Goal: Transaction & Acquisition: Purchase product/service

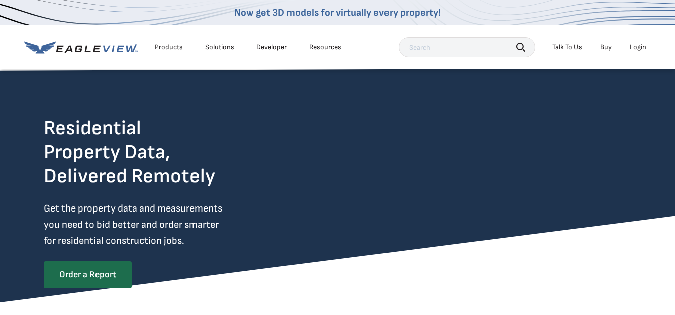
click at [633, 46] on div "Login" at bounding box center [638, 47] width 17 height 9
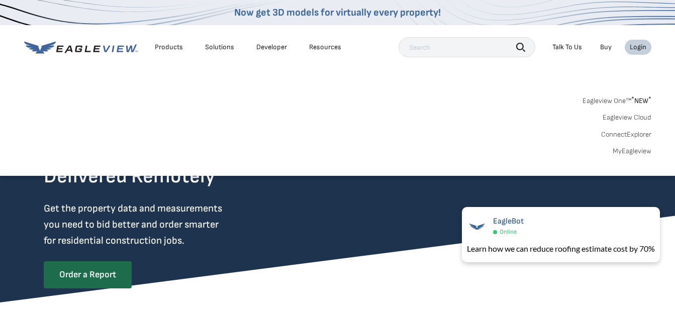
click at [633, 46] on div "Login" at bounding box center [638, 47] width 17 height 9
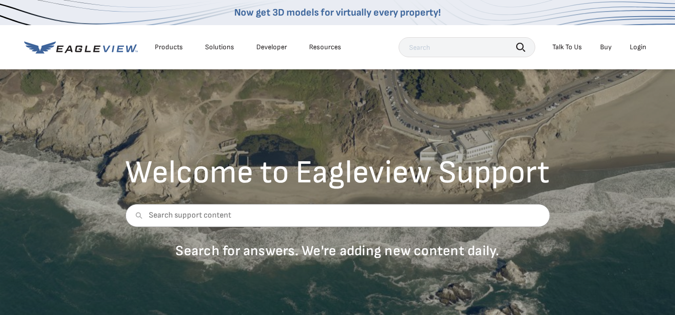
click at [640, 49] on div "Login" at bounding box center [638, 47] width 17 height 9
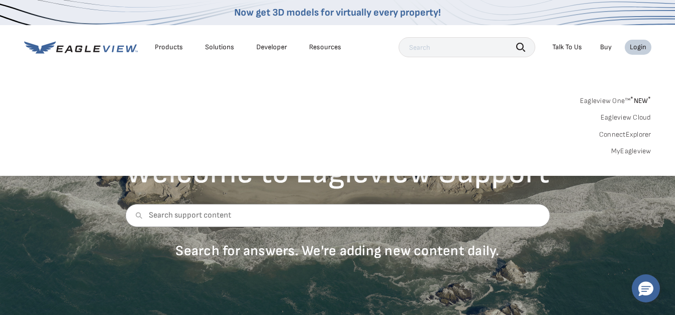
click at [637, 47] on div "Login" at bounding box center [638, 47] width 17 height 9
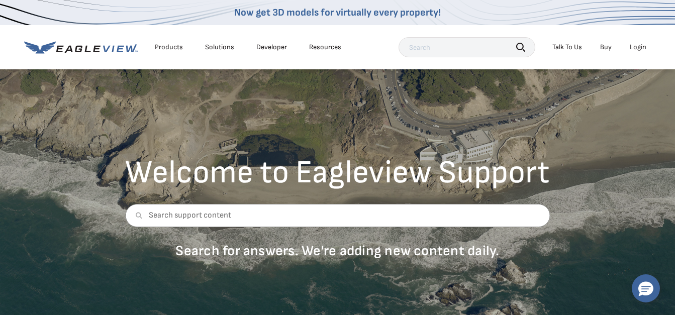
click at [637, 47] on div "Login" at bounding box center [638, 47] width 17 height 9
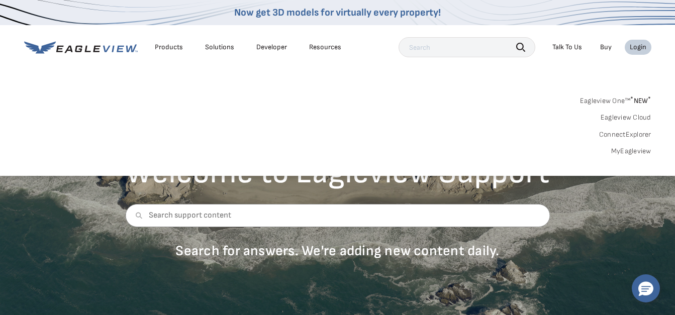
click at [637, 47] on div "Login" at bounding box center [638, 47] width 17 height 9
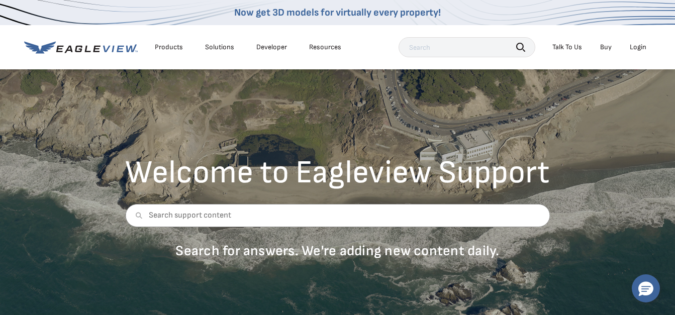
click at [451, 51] on input "text" at bounding box center [467, 47] width 137 height 20
click at [640, 46] on div "Login" at bounding box center [638, 47] width 17 height 9
click at [151, 215] on input "text" at bounding box center [337, 215] width 425 height 23
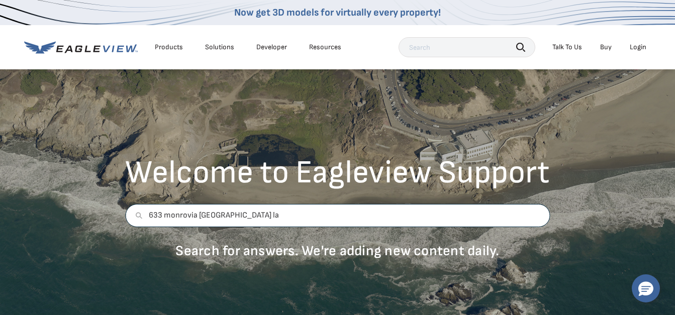
type input "633 monrovia [GEOGRAPHIC_DATA] la"
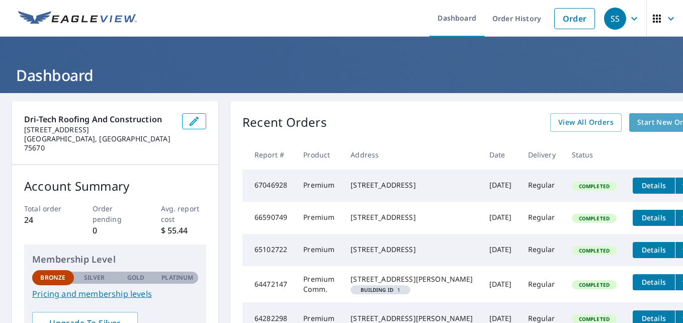
click at [637, 123] on span "Start New Order" at bounding box center [666, 122] width 58 height 13
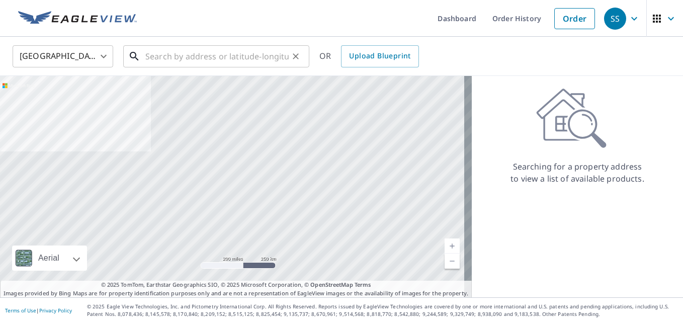
click at [234, 59] on input "text" at bounding box center [216, 56] width 143 height 28
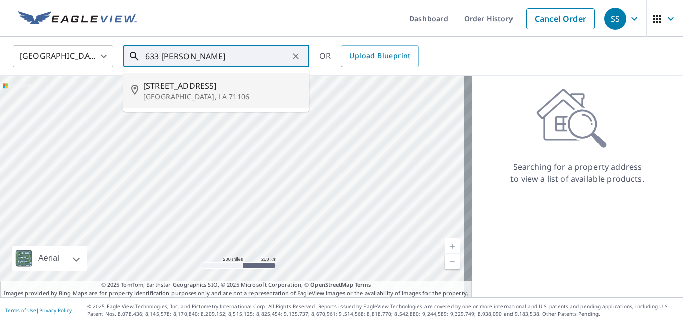
click at [213, 83] on span "633 Monrovia St" at bounding box center [222, 85] width 158 height 12
type input "633 Monrovia St Shreveport, LA 71106"
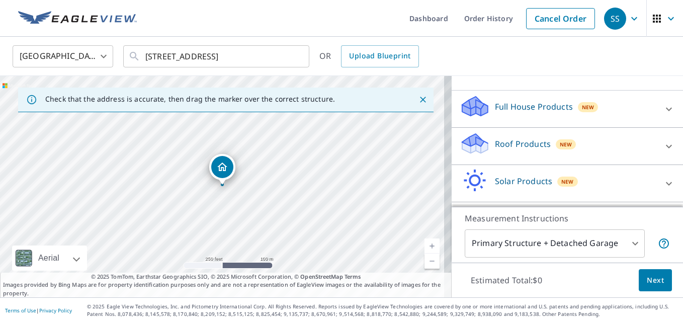
scroll to position [72, 0]
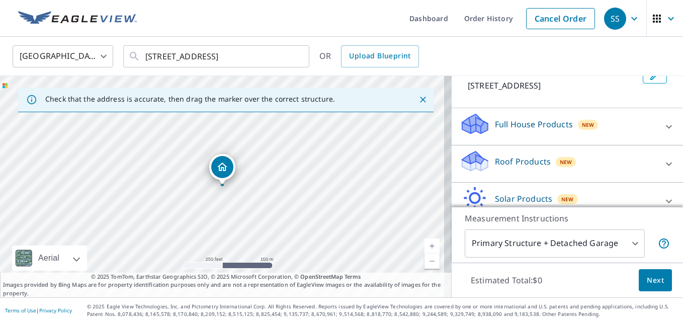
click at [595, 154] on div "Roof Products New" at bounding box center [558, 163] width 197 height 29
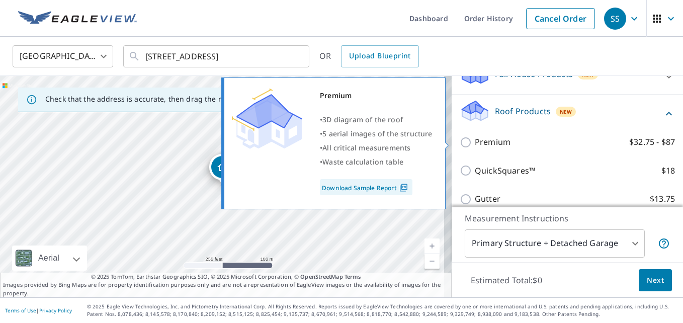
click at [460, 140] on input "Premium $32.75 - $87" at bounding box center [467, 142] width 15 height 12
checkbox input "true"
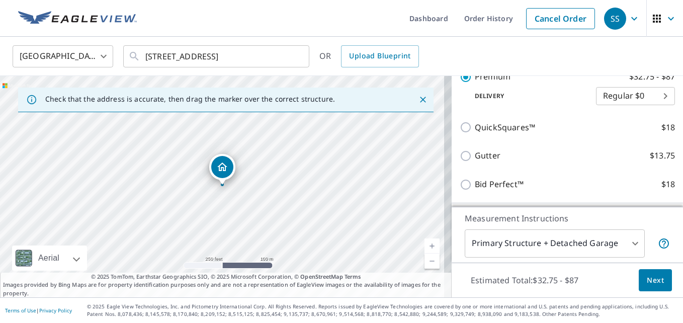
scroll to position [223, 0]
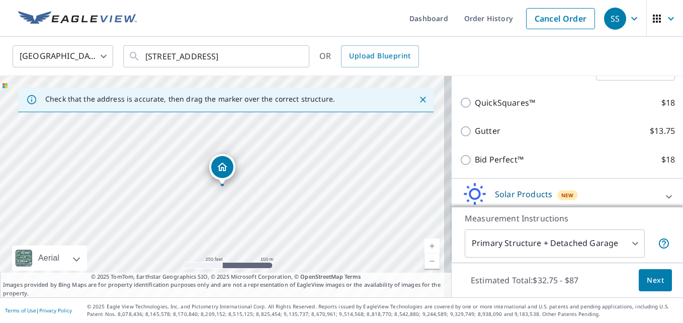
click at [656, 274] on span "Next" at bounding box center [655, 280] width 17 height 13
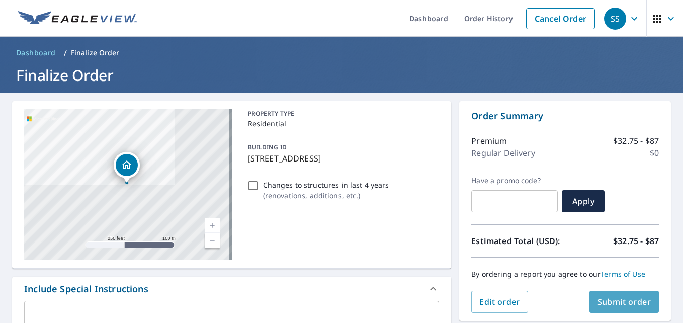
click at [620, 297] on span "Submit order" at bounding box center [625, 301] width 54 height 11
